Goal: Task Accomplishment & Management: Use online tool/utility

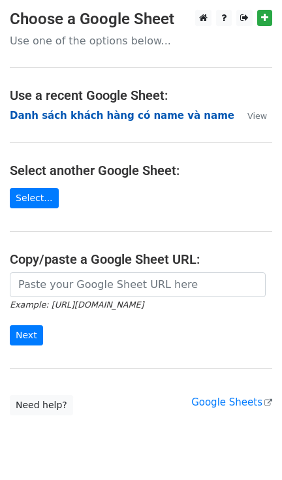
click at [65, 119] on strong "Danh sách khách hàng có name và name" at bounding box center [122, 116] width 224 height 12
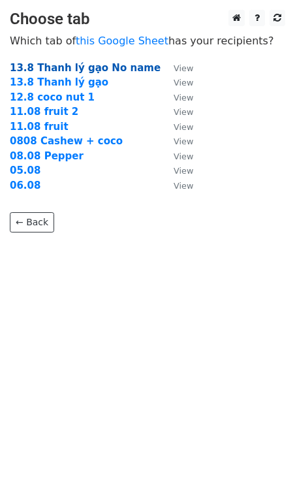
click at [117, 66] on strong "13.8 Thanh lý gạo No name" at bounding box center [85, 68] width 151 height 12
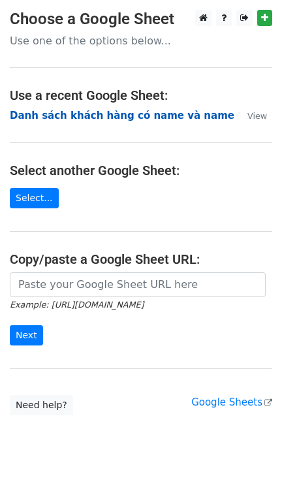
click at [50, 115] on strong "Danh sách khách hàng có name và name" at bounding box center [122, 116] width 224 height 12
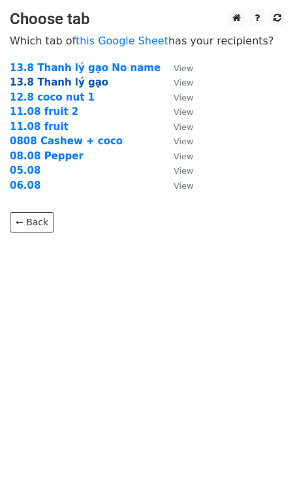
click at [76, 81] on strong "13.8 Thanh lý gạo" at bounding box center [59, 82] width 99 height 12
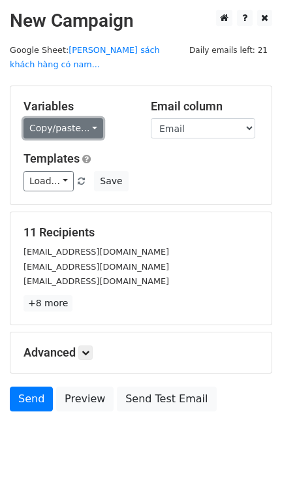
click at [59, 118] on link "Copy/paste..." at bounding box center [63, 128] width 80 height 20
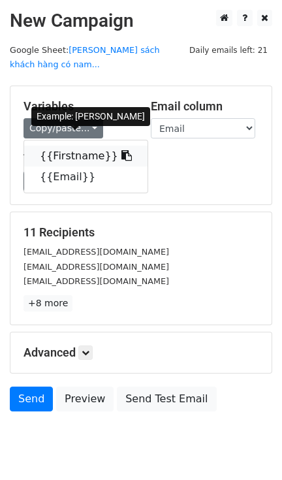
click at [57, 146] on link "{{Firstname}}" at bounding box center [85, 156] width 123 height 21
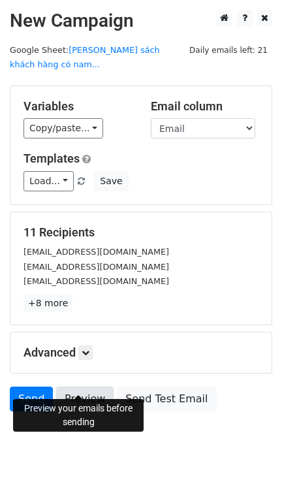
click at [70, 386] on link "Preview" at bounding box center [84, 398] width 57 height 25
